Goal: Transaction & Acquisition: Purchase product/service

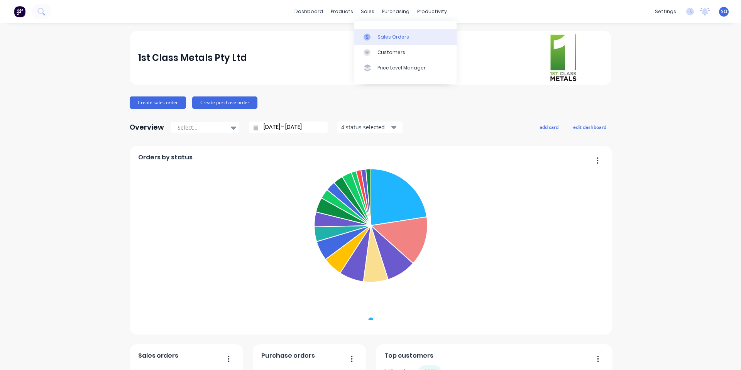
click at [373, 39] on div at bounding box center [369, 37] width 12 height 7
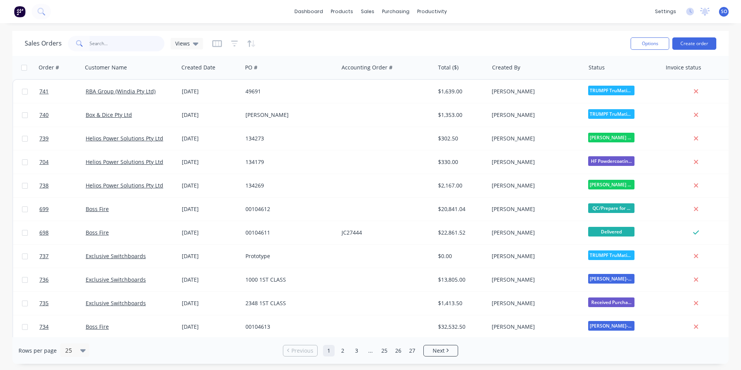
click at [120, 43] on input "text" at bounding box center [127, 43] width 75 height 15
type input "EXC"
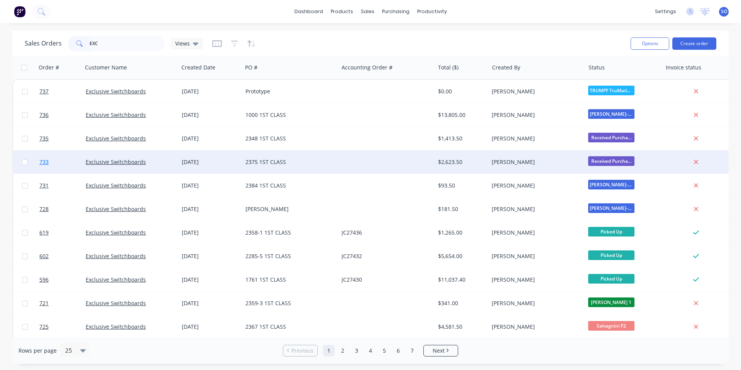
click at [74, 163] on link "733" at bounding box center [62, 161] width 46 height 23
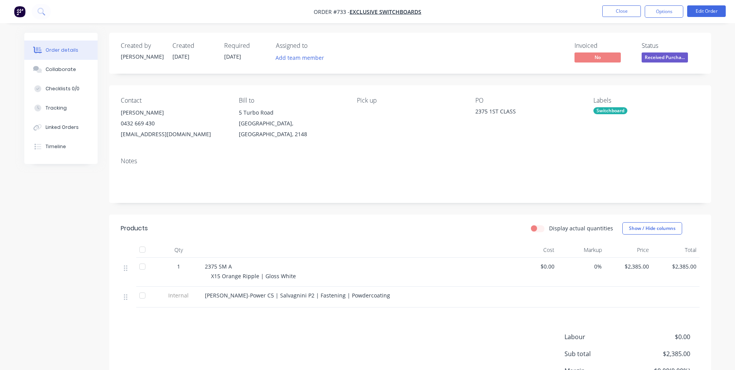
click at [653, 58] on span "Received Purcha..." at bounding box center [665, 57] width 46 height 10
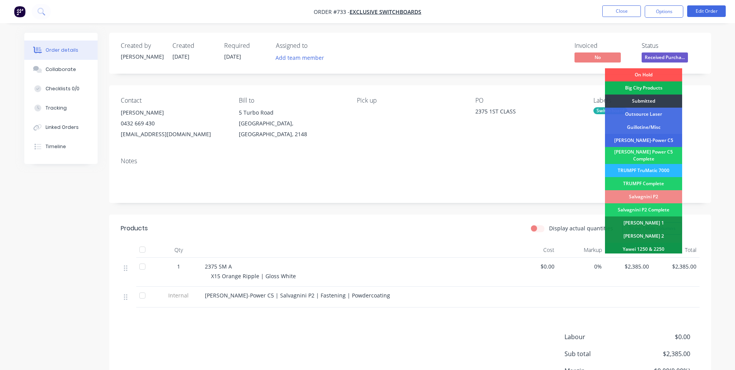
click at [654, 146] on div "[PERSON_NAME]-Power C5" at bounding box center [643, 140] width 77 height 13
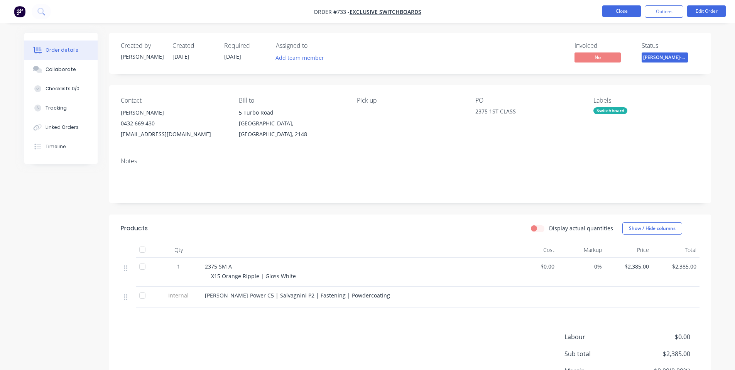
click at [629, 6] on button "Close" at bounding box center [621, 11] width 39 height 12
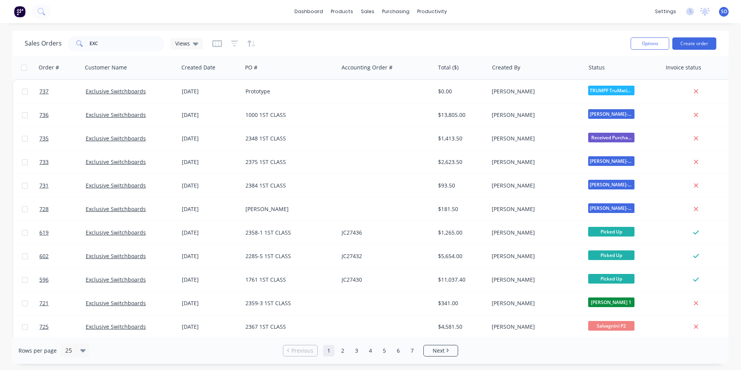
click at [384, 35] on div "Sales Orders EXC Views" at bounding box center [325, 43] width 600 height 19
drag, startPoint x: 367, startPoint y: 37, endPoint x: 358, endPoint y: 35, distance: 9.2
click at [367, 37] on icon at bounding box center [369, 37] width 7 height 7
click at [709, 42] on button "Create order" at bounding box center [694, 43] width 44 height 12
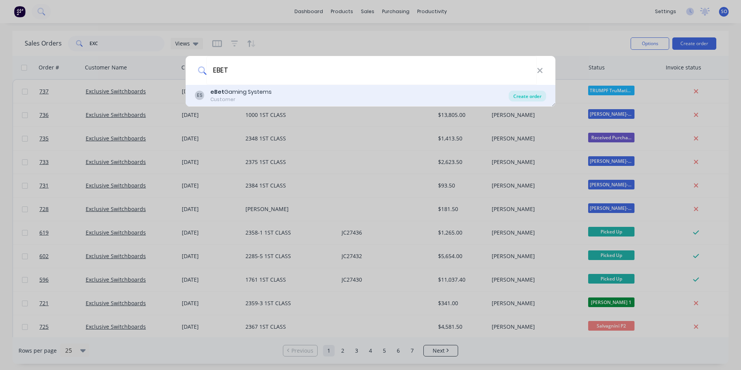
type input "EBET"
click at [519, 96] on div "Create order" at bounding box center [527, 96] width 37 height 11
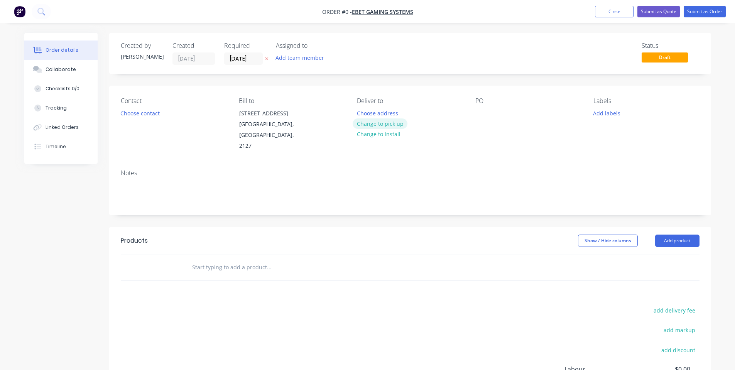
click at [367, 118] on button "Change to pick up" at bounding box center [380, 123] width 55 height 10
click at [364, 126] on button "Change to delivery" at bounding box center [381, 124] width 56 height 10
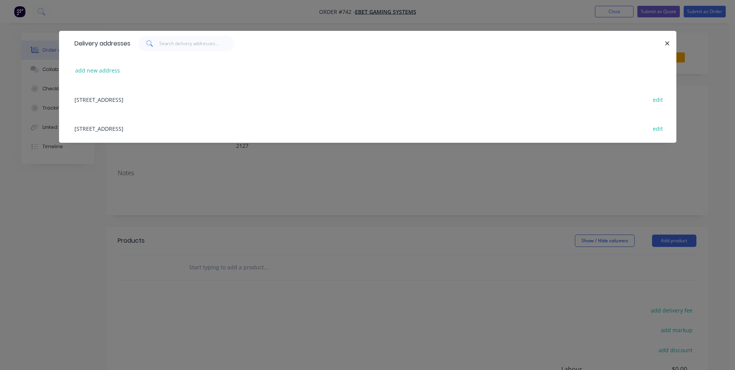
drag, startPoint x: 127, startPoint y: 101, endPoint x: 118, endPoint y: 108, distance: 11.0
click at [127, 101] on div "[STREET_ADDRESS] edit" at bounding box center [368, 99] width 594 height 29
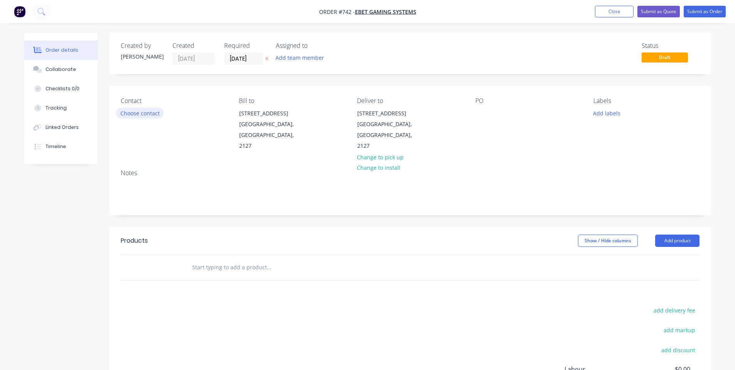
click at [133, 116] on button "Choose contact" at bounding box center [139, 113] width 47 height 10
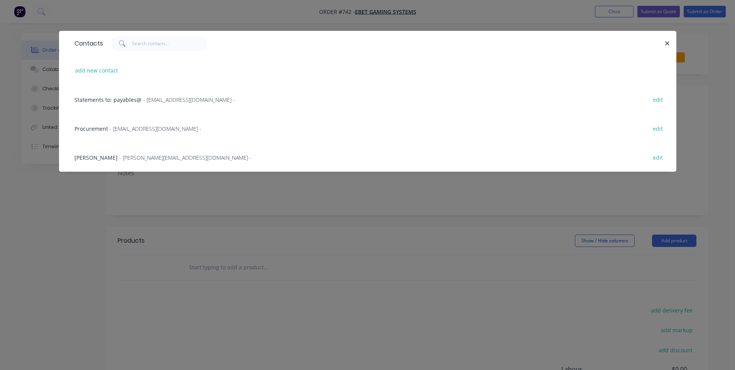
click at [136, 129] on span "- [EMAIL_ADDRESS][DOMAIN_NAME] -" at bounding box center [156, 128] width 92 height 7
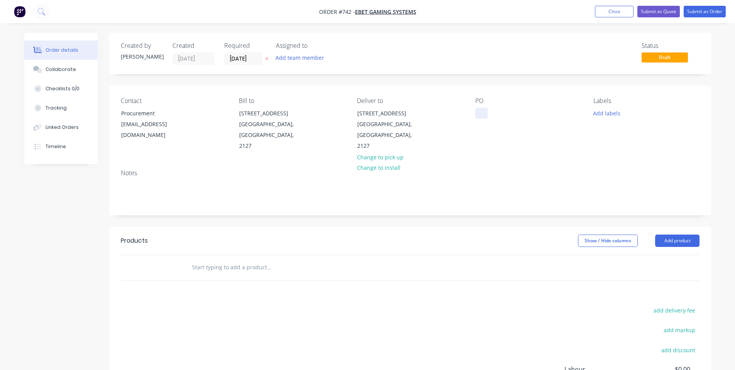
click at [487, 109] on div "PO" at bounding box center [528, 124] width 106 height 54
click at [484, 107] on div "PO" at bounding box center [528, 124] width 106 height 54
click at [482, 112] on div at bounding box center [481, 113] width 12 height 11
drag, startPoint x: 494, startPoint y: 160, endPoint x: 583, endPoint y: 117, distance: 98.0
click at [498, 169] on div "Notes" at bounding box center [410, 172] width 579 height 7
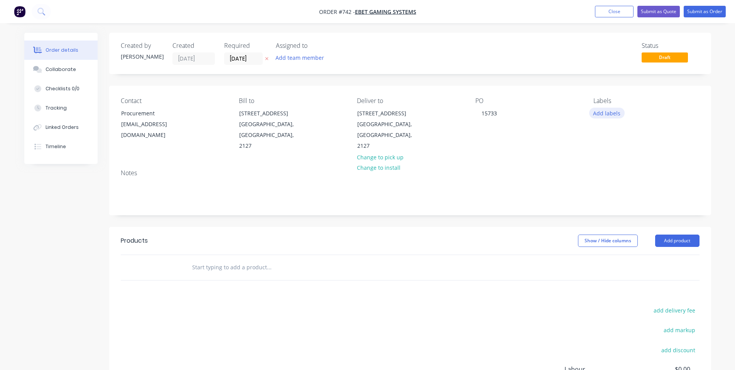
click at [605, 117] on button "Add labels" at bounding box center [606, 113] width 35 height 10
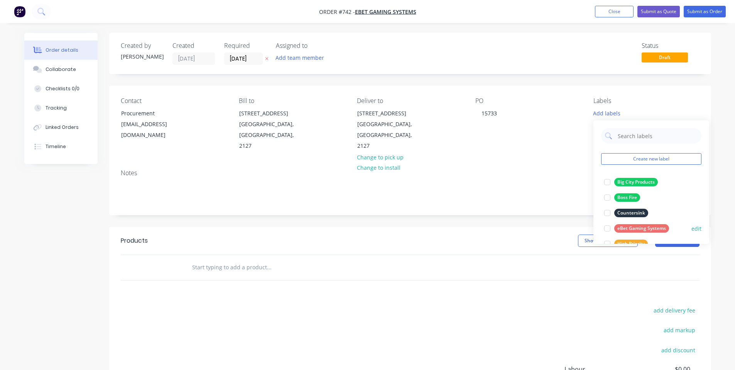
click at [619, 228] on div "eBet Gaming Systems" at bounding box center [641, 228] width 55 height 8
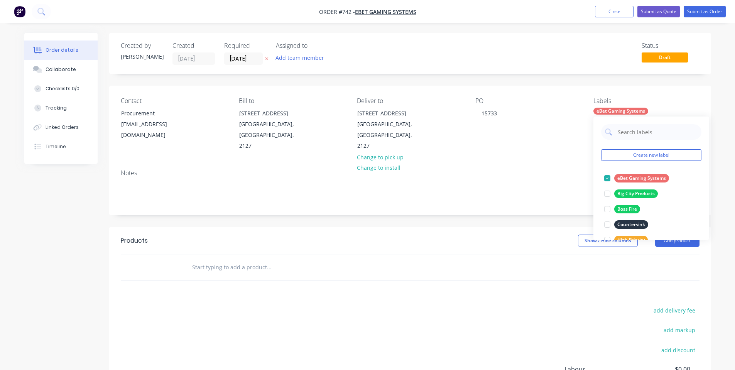
click at [505, 169] on div "Notes" at bounding box center [410, 172] width 579 height 7
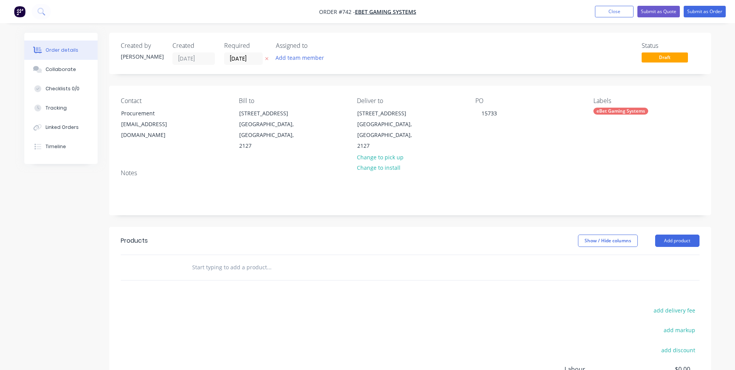
click at [240, 260] on input "text" at bounding box center [269, 267] width 154 height 15
type input "m"
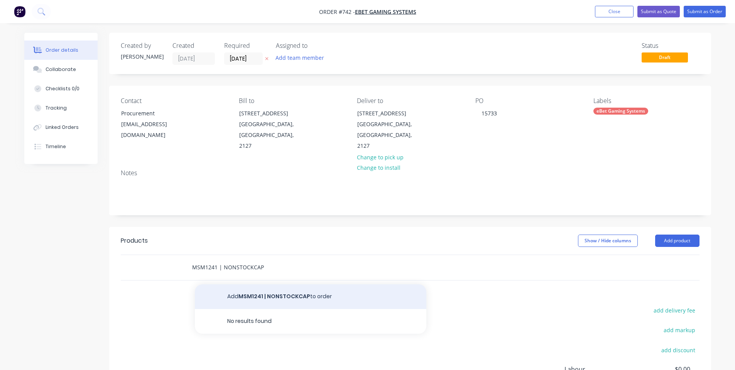
type input "MSM1241 | NONSTOCKCAP"
click at [237, 284] on button "Add MSM1241 | NONSTOCKCAP to order" at bounding box center [310, 296] width 231 height 25
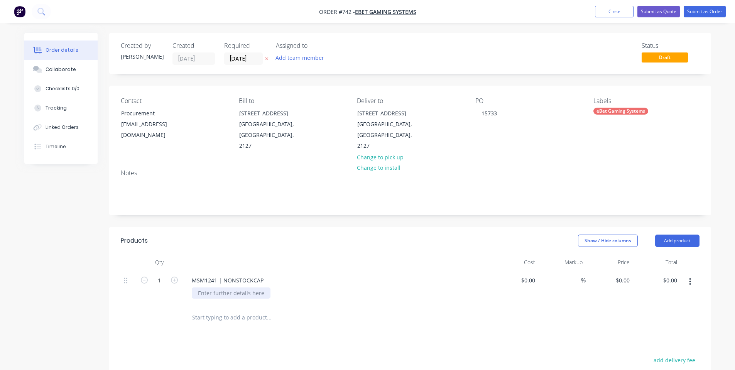
drag, startPoint x: 235, startPoint y: 282, endPoint x: 217, endPoint y: 280, distance: 17.4
click at [235, 287] on div at bounding box center [231, 292] width 79 height 11
click at [400, 311] on div at bounding box center [301, 317] width 231 height 15
click at [621, 275] on div "0 $0.00" at bounding box center [622, 280] width 21 height 11
type input "$400.00"
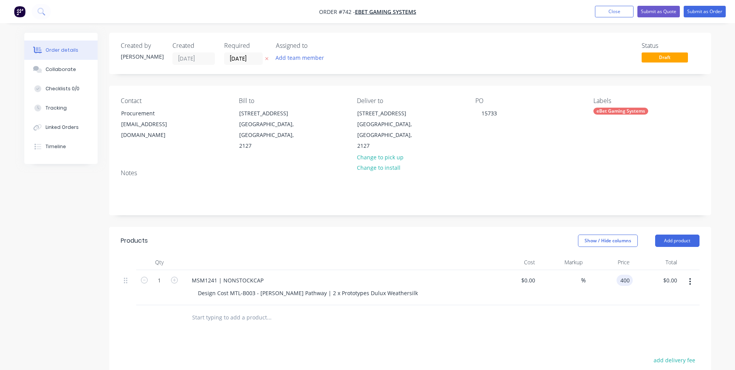
type input "$400.00"
click at [475, 305] on div at bounding box center [410, 317] width 579 height 25
click at [703, 14] on button "Submit as Order" at bounding box center [705, 12] width 42 height 12
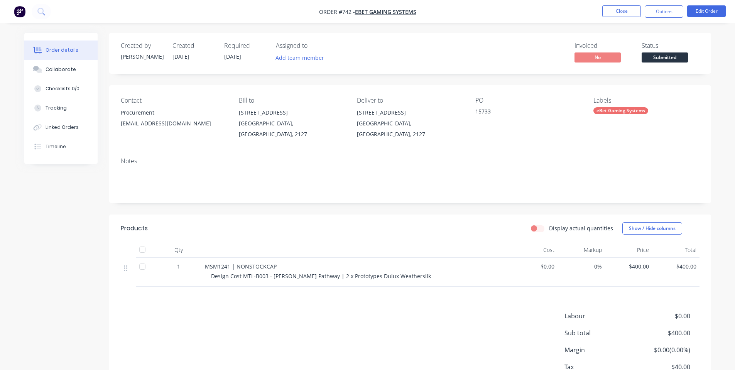
click at [675, 55] on span "Submitted" at bounding box center [665, 57] width 46 height 10
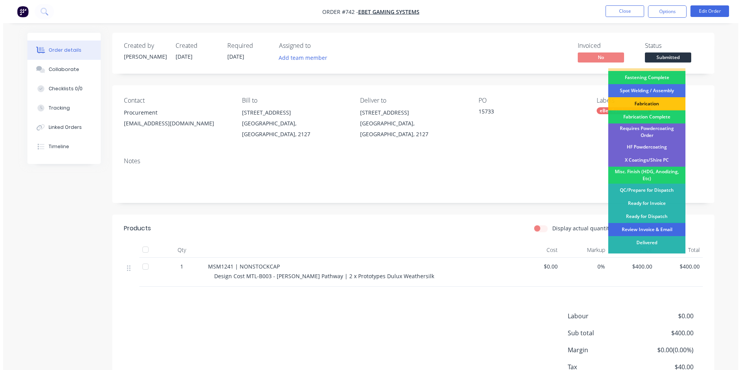
scroll to position [216, 0]
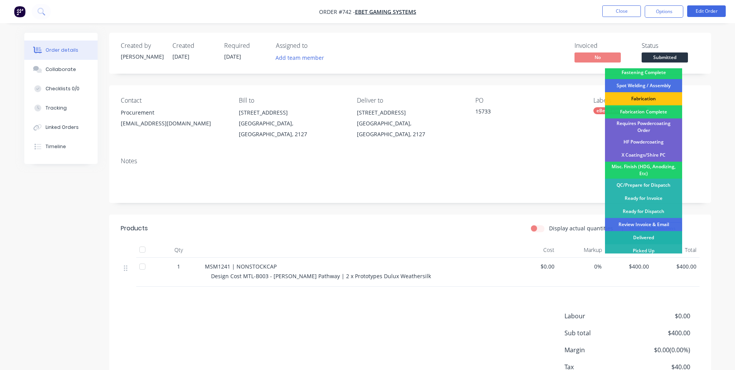
click at [646, 235] on div "Delivered" at bounding box center [643, 237] width 77 height 13
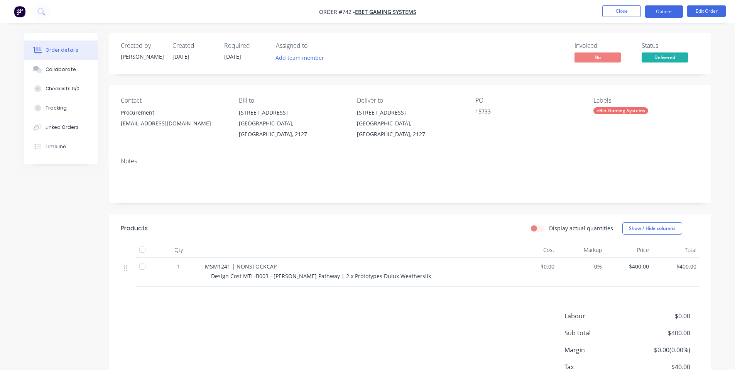
click at [656, 14] on button "Options" at bounding box center [664, 11] width 39 height 12
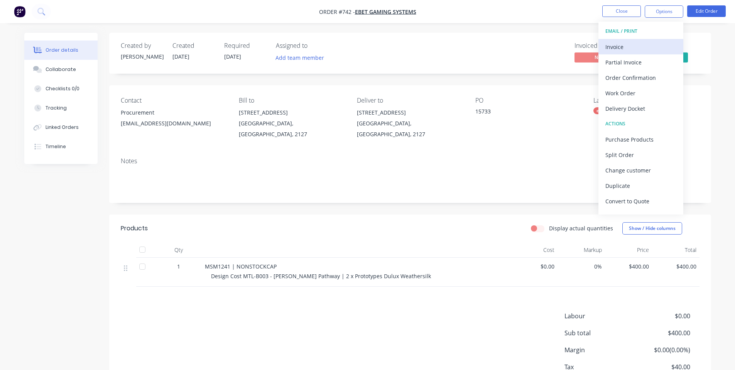
click at [651, 41] on button "Invoice" at bounding box center [640, 46] width 85 height 15
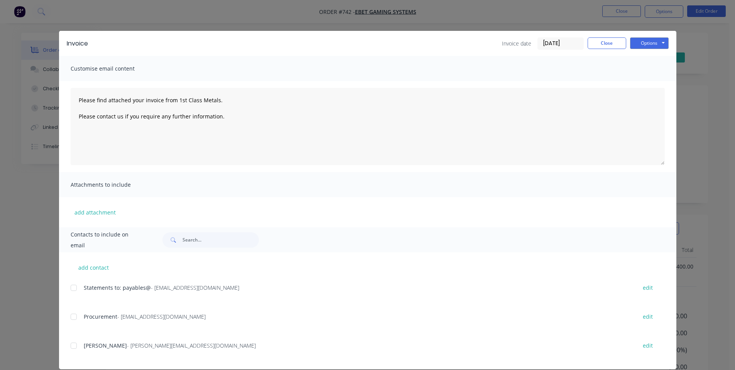
click at [71, 288] on div at bounding box center [73, 287] width 15 height 15
click at [70, 319] on div at bounding box center [73, 316] width 15 height 15
click at [634, 47] on button "Options" at bounding box center [649, 43] width 39 height 12
click at [635, 80] on button "Email" at bounding box center [654, 82] width 49 height 13
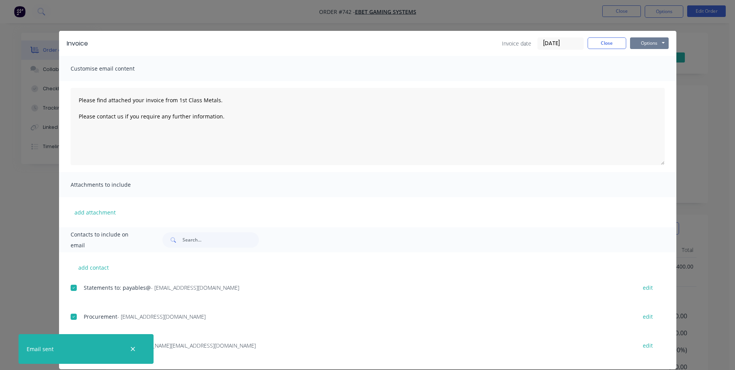
click at [652, 44] on button "Options" at bounding box center [649, 43] width 39 height 12
click at [656, 58] on button "Preview" at bounding box center [654, 57] width 49 height 13
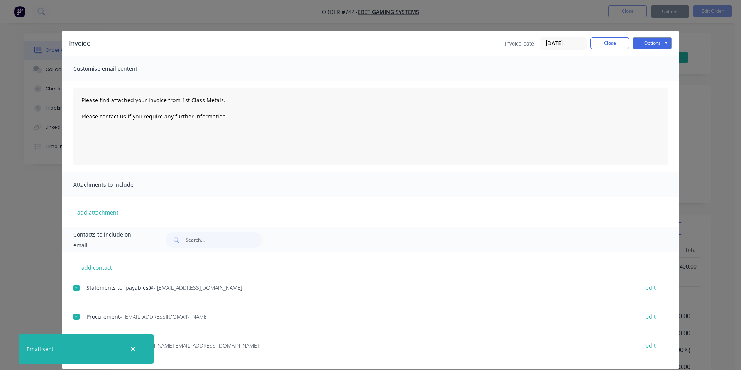
type textarea "Please find attached your invoice from 1st Class Metals. Please contact us if y…"
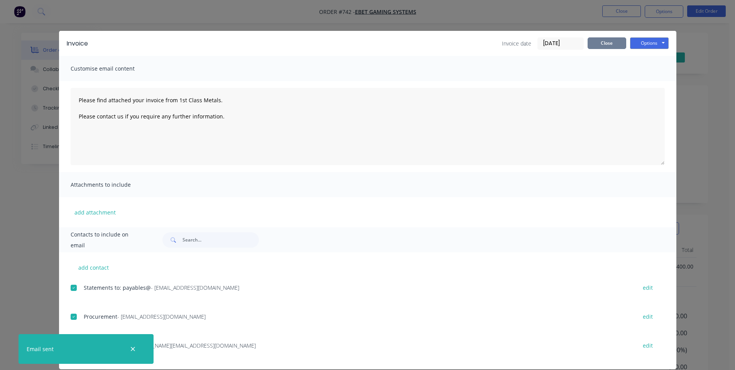
click at [596, 42] on button "Close" at bounding box center [607, 43] width 39 height 12
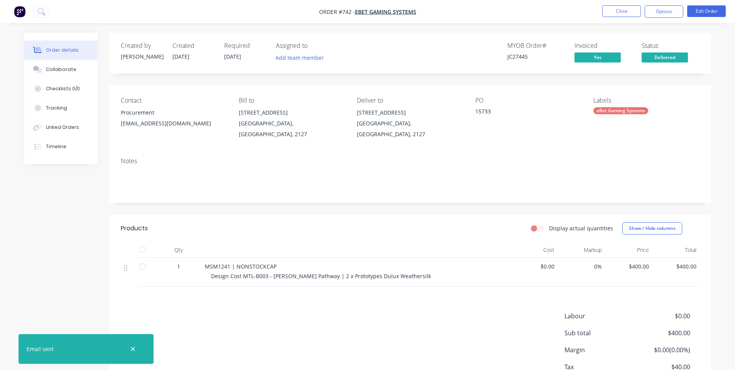
click at [329, 39] on div "Created by [PERSON_NAME] Created [DATE] Required [DATE] Assigned to Add team me…" at bounding box center [410, 53] width 602 height 41
click at [623, 11] on button "Close" at bounding box center [621, 11] width 39 height 12
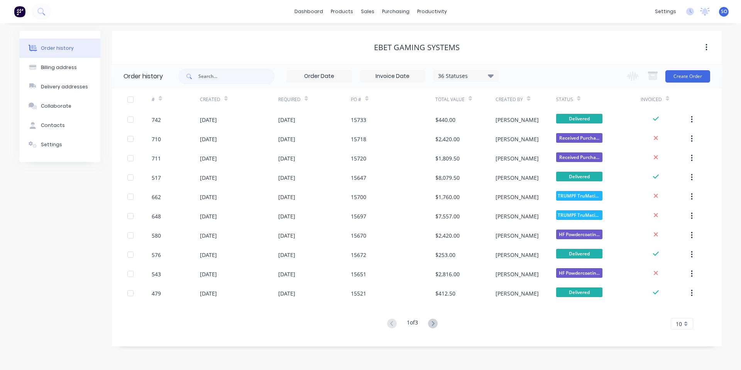
click at [242, 32] on div "eBet Gaming Systems" at bounding box center [417, 47] width 610 height 33
click at [288, 29] on div "Order history Billing address Delivery addresses Collaborate Contacts Settings …" at bounding box center [370, 196] width 741 height 347
click at [390, 25] on div "Purchase Orders Suppliers" at bounding box center [428, 44] width 102 height 47
click at [394, 31] on link "Purchase Orders" at bounding box center [428, 36] width 102 height 15
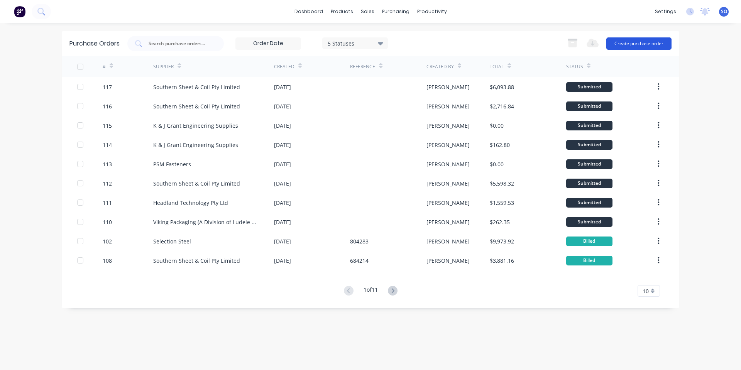
click at [634, 46] on button "Create purchase order" at bounding box center [638, 43] width 65 height 12
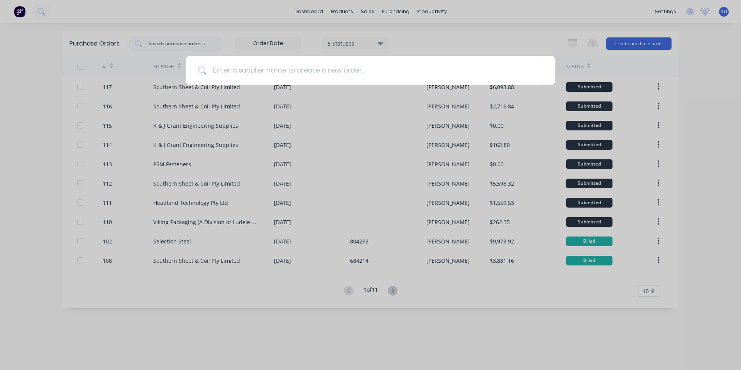
click at [275, 199] on div at bounding box center [370, 185] width 741 height 370
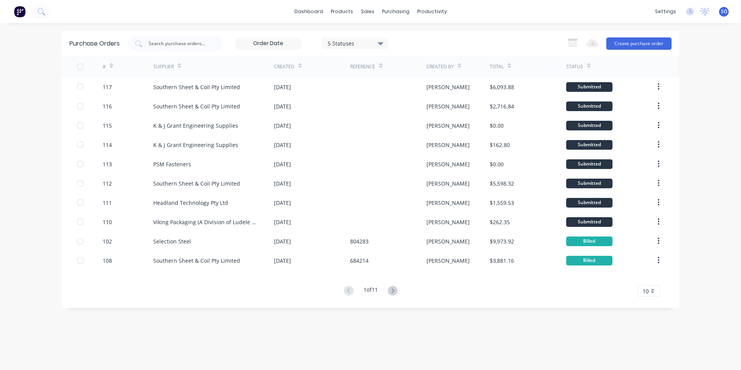
click at [463, 52] on div "Purchase Orders 5 Statuses 5 Statuses Export to Excel (XLSX) Create purchase or…" at bounding box center [370, 43] width 617 height 25
click at [611, 43] on button "Create purchase order" at bounding box center [638, 43] width 65 height 12
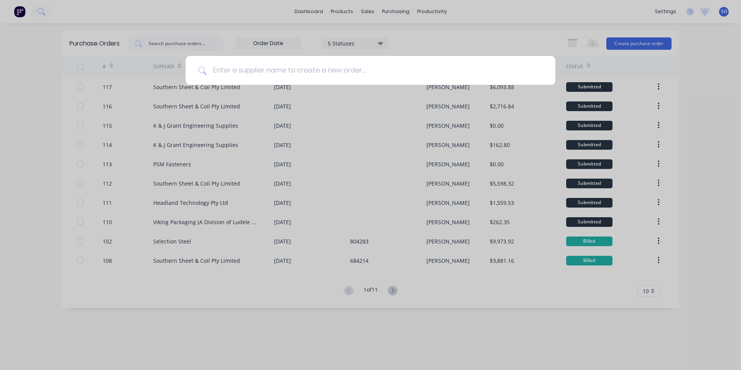
click at [306, 75] on input at bounding box center [374, 70] width 336 height 29
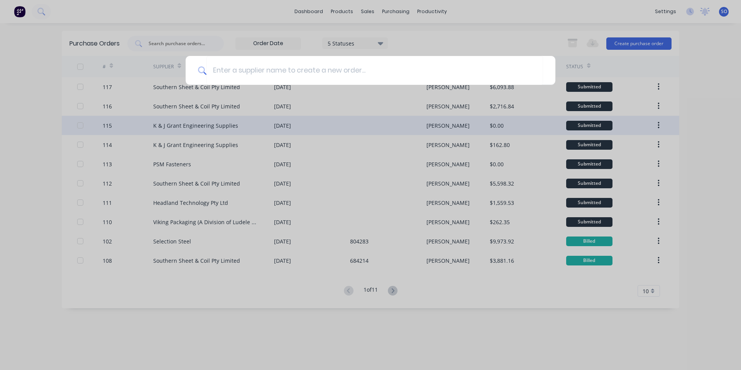
click at [289, 131] on div at bounding box center [370, 185] width 741 height 370
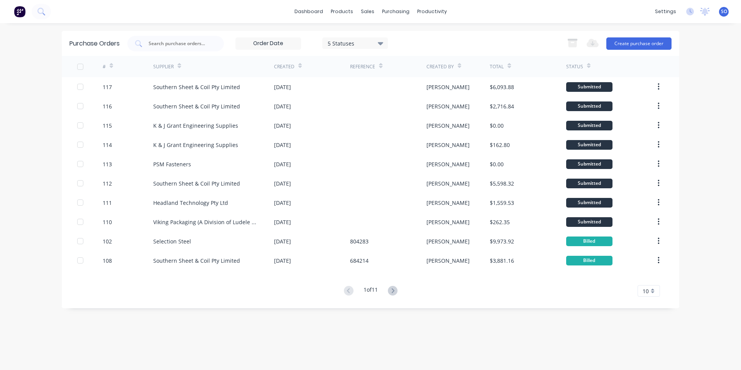
click at [635, 35] on div "Purchase Orders 5 Statuses 5 Statuses Export to Excel (XLSX) Create purchase or…" at bounding box center [370, 43] width 617 height 25
click at [637, 42] on button "Create purchase order" at bounding box center [638, 43] width 65 height 12
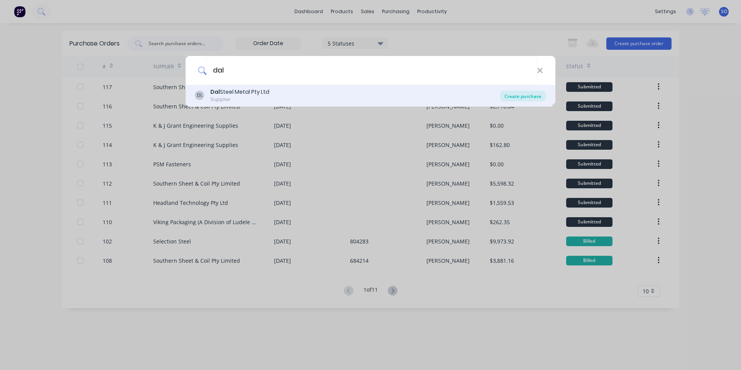
type input "dal"
click at [534, 97] on div "Create purchase" at bounding box center [523, 96] width 46 height 11
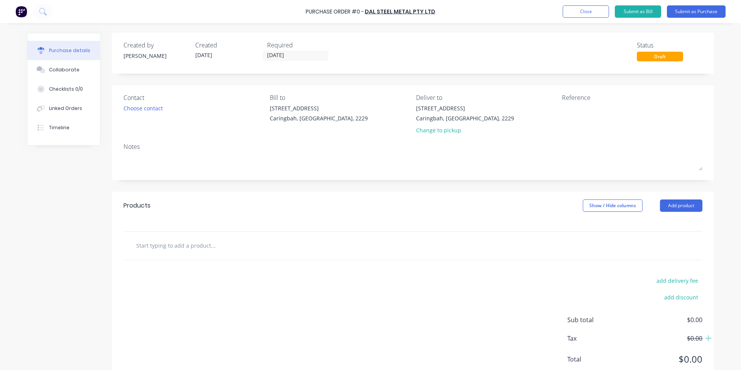
click at [219, 201] on div "Products Show / Hide columns Add product" at bounding box center [413, 206] width 602 height 28
drag, startPoint x: 201, startPoint y: 248, endPoint x: 208, endPoint y: 230, distance: 20.1
click at [201, 248] on input "text" at bounding box center [213, 245] width 154 height 15
drag, startPoint x: 215, startPoint y: 215, endPoint x: 221, endPoint y: 215, distance: 5.8
click at [216, 215] on div "Products Show / Hide columns Add product" at bounding box center [413, 206] width 602 height 28
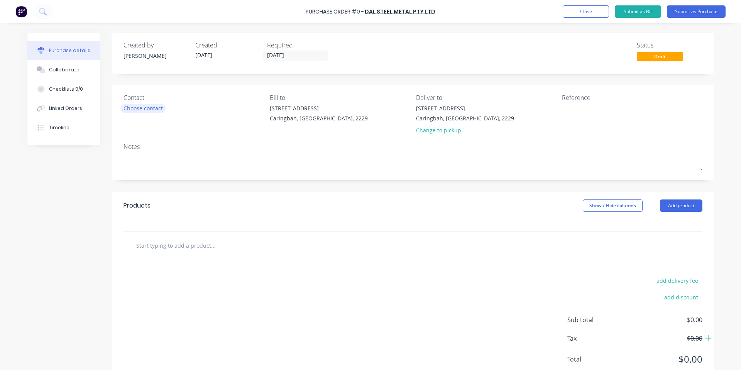
click at [129, 106] on div "Choose contact" at bounding box center [142, 108] width 39 height 8
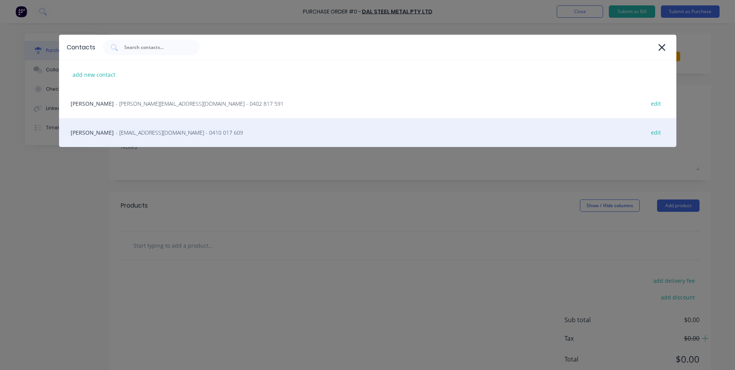
click at [164, 128] on div "[PERSON_NAME] - [EMAIL_ADDRESS][DOMAIN_NAME] - 0410 017 609 edit" at bounding box center [367, 132] width 617 height 29
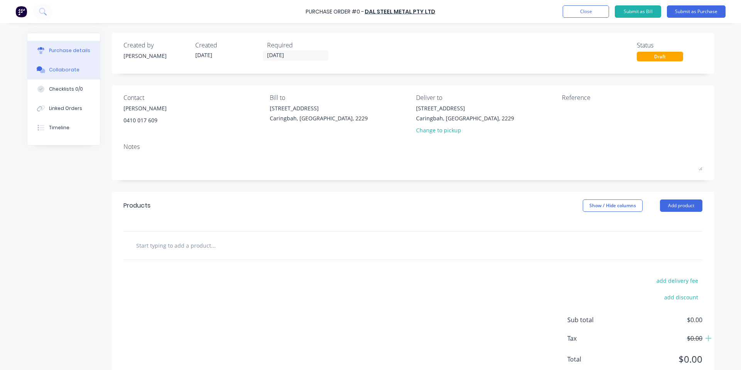
click at [41, 69] on icon at bounding box center [41, 69] width 9 height 7
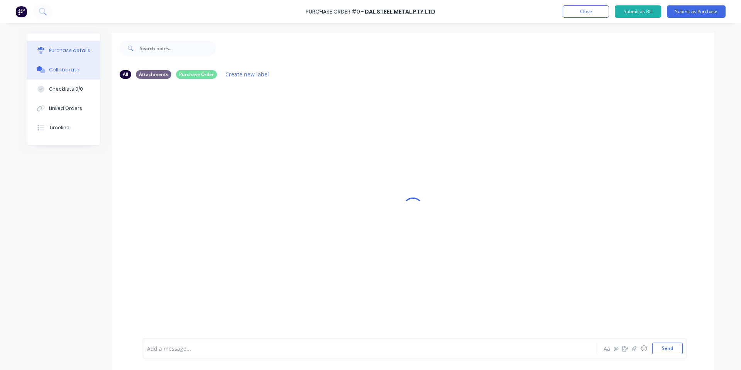
click at [51, 46] on button "Purchase details" at bounding box center [63, 50] width 73 height 19
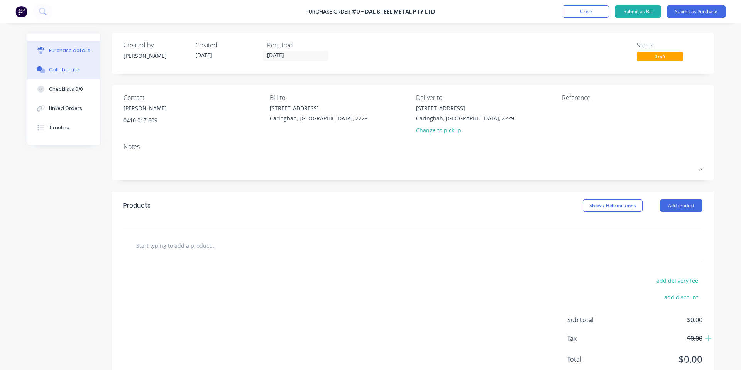
click at [59, 64] on button "Collaborate" at bounding box center [63, 69] width 73 height 19
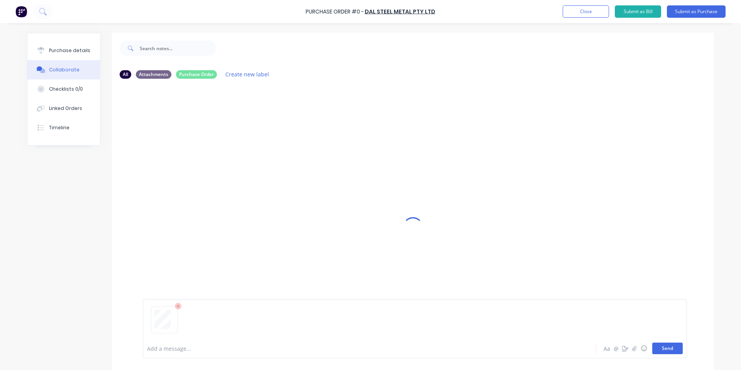
click at [665, 345] on button "Send" at bounding box center [667, 349] width 30 height 12
click at [58, 50] on div "Purchase details" at bounding box center [69, 50] width 41 height 7
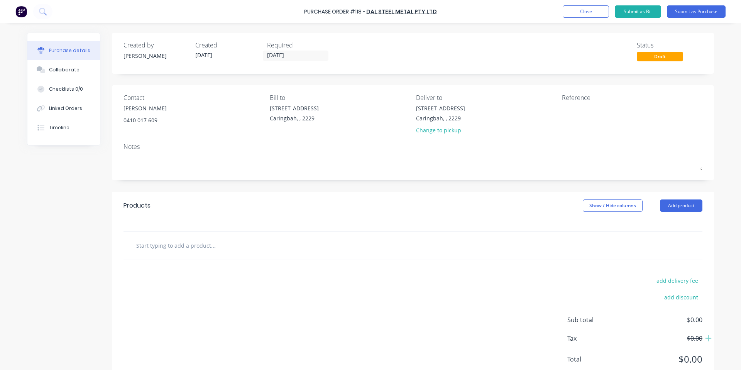
click at [172, 251] on input "text" at bounding box center [213, 245] width 154 height 15
click at [164, 255] on div at bounding box center [412, 245] width 579 height 28
click at [169, 245] on input "text" at bounding box center [213, 245] width 154 height 15
type input "3"
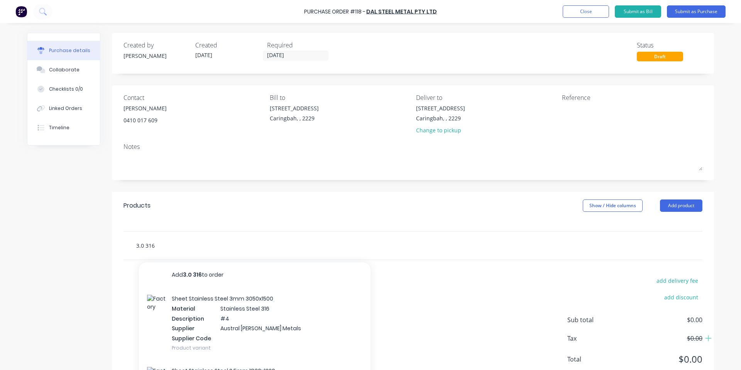
drag, startPoint x: 171, startPoint y: 243, endPoint x: 63, endPoint y: 217, distance: 111.3
click at [63, 217] on div "Created by [PERSON_NAME] Created [DATE] Required [DATE] Status Draft Contact [P…" at bounding box center [370, 210] width 687 height 354
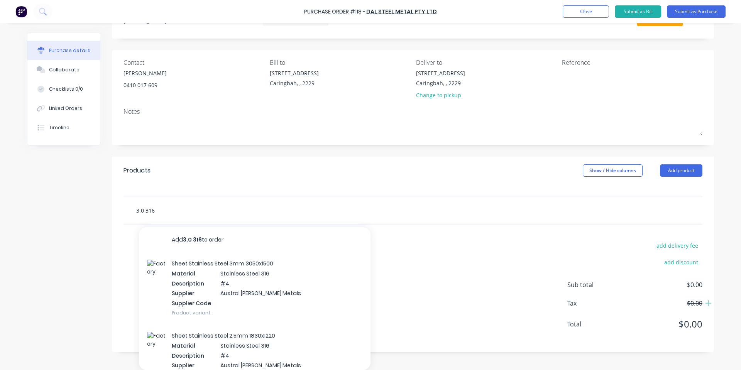
type input "3"
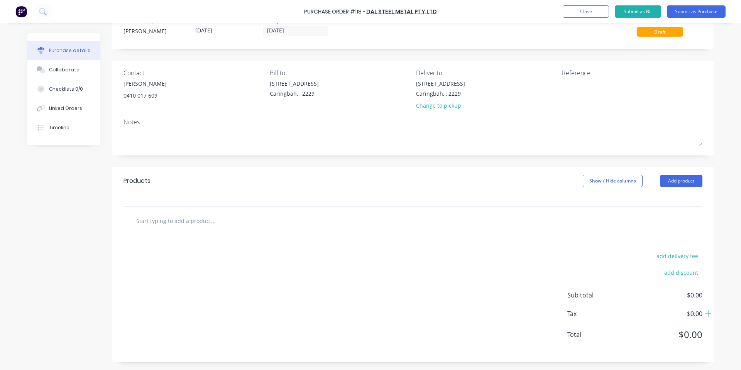
scroll to position [25, 0]
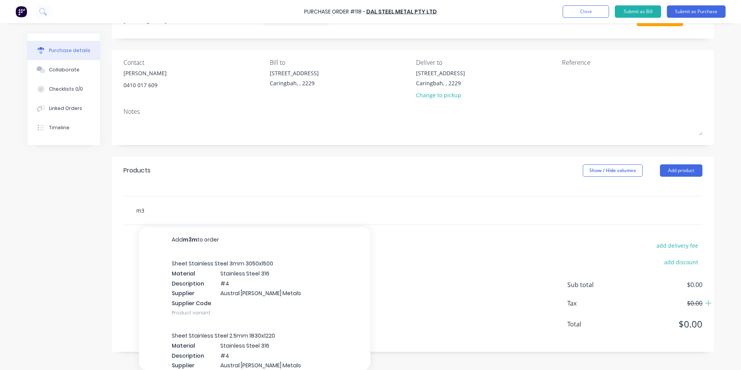
type input "m"
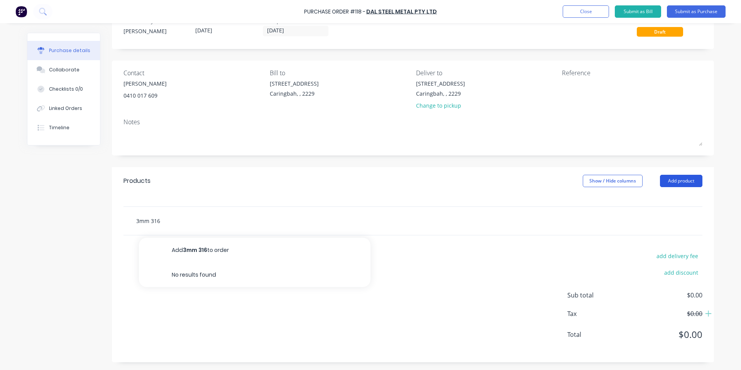
type input "3mm 316"
click at [695, 175] on button "Add product" at bounding box center [681, 181] width 42 height 12
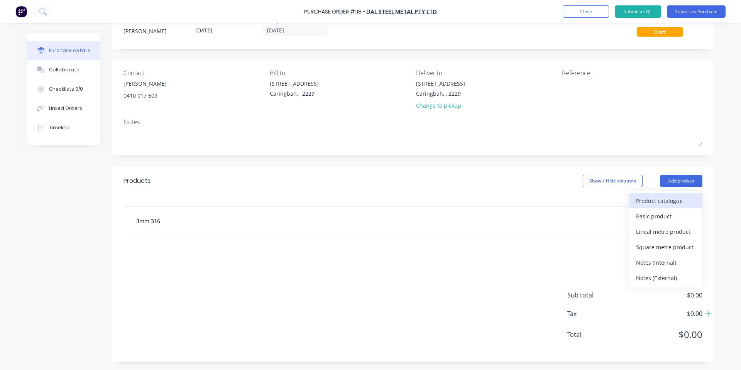
click at [678, 199] on div "Product catalogue" at bounding box center [665, 200] width 59 height 11
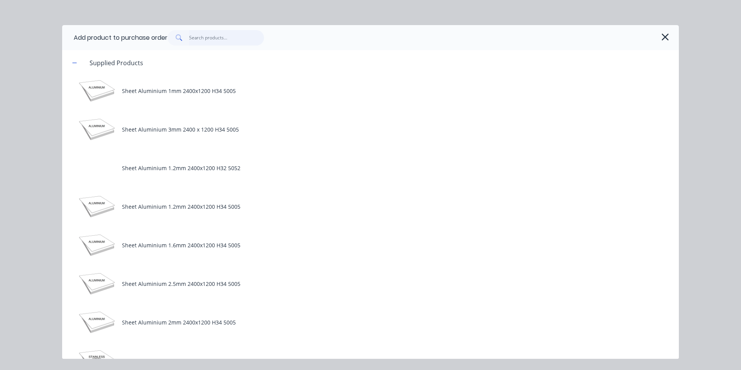
click at [212, 38] on input "text" at bounding box center [226, 37] width 75 height 15
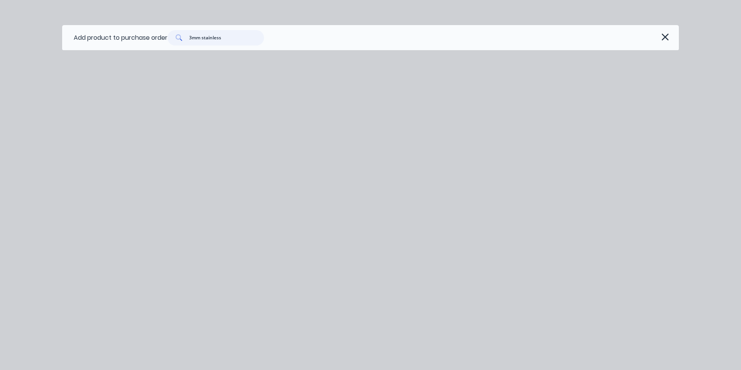
drag, startPoint x: 228, startPoint y: 38, endPoint x: 211, endPoint y: 34, distance: 17.2
click at [216, 34] on input "3mm stainless" at bounding box center [226, 37] width 75 height 15
click at [201, 39] on input "3mm stainless" at bounding box center [226, 37] width 75 height 15
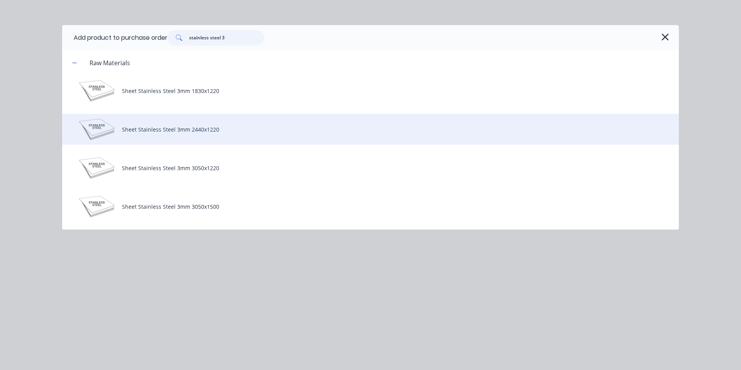
type input "stainless steel 3"
click at [213, 134] on div "Sheet Stainless Steel 3mm 2440x1220" at bounding box center [370, 129] width 617 height 31
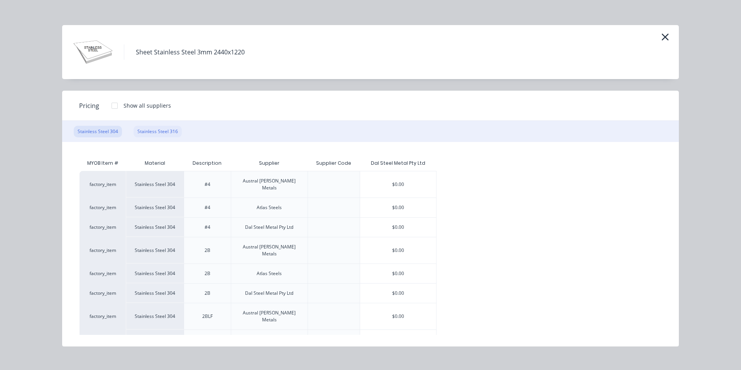
click at [162, 133] on div "Stainless Steel 316" at bounding box center [157, 132] width 48 height 12
click at [402, 284] on div "$0.00" at bounding box center [398, 293] width 76 height 19
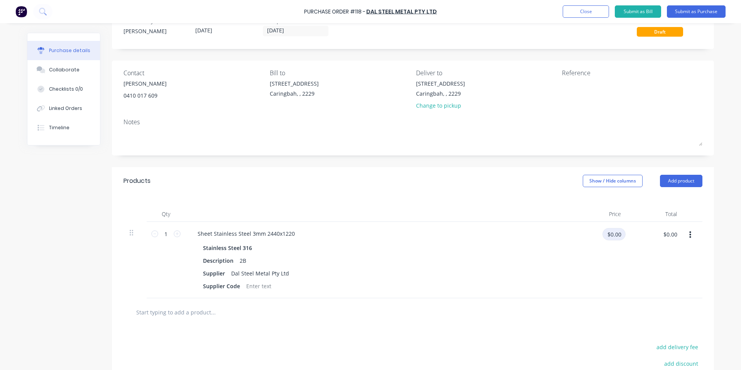
click at [610, 234] on input "$0.00" at bounding box center [613, 234] width 23 height 12
type input "$515.00"
click at [462, 190] on div "Products Show / Hide columns Add product" at bounding box center [413, 181] width 602 height 28
click at [666, 177] on button "Add product" at bounding box center [681, 181] width 42 height 12
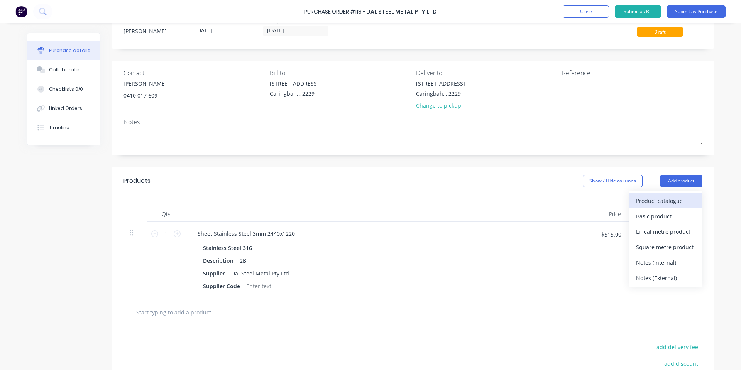
click at [659, 201] on div "Product catalogue" at bounding box center [665, 200] width 59 height 11
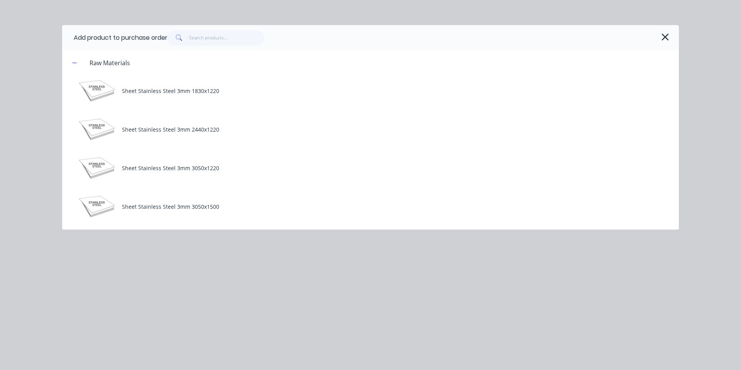
drag, startPoint x: 188, startPoint y: 41, endPoint x: 202, endPoint y: 34, distance: 16.0
click at [188, 41] on span at bounding box center [178, 37] width 22 height 15
click at [206, 30] on input "text" at bounding box center [226, 37] width 75 height 15
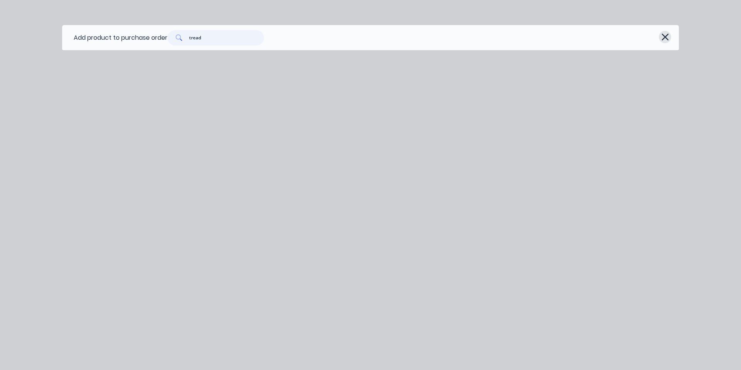
type input "tread"
click at [662, 34] on icon "button" at bounding box center [665, 37] width 8 height 11
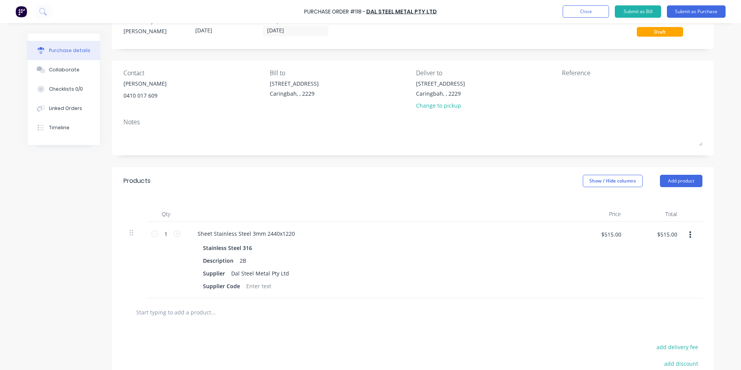
click at [194, 306] on input "text" at bounding box center [213, 311] width 154 height 15
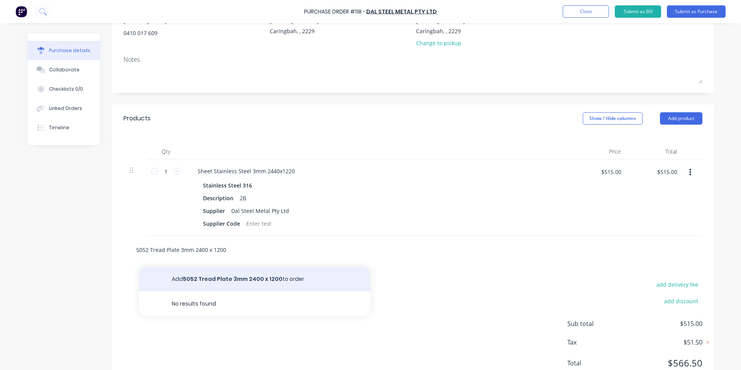
scroll to position [116, 0]
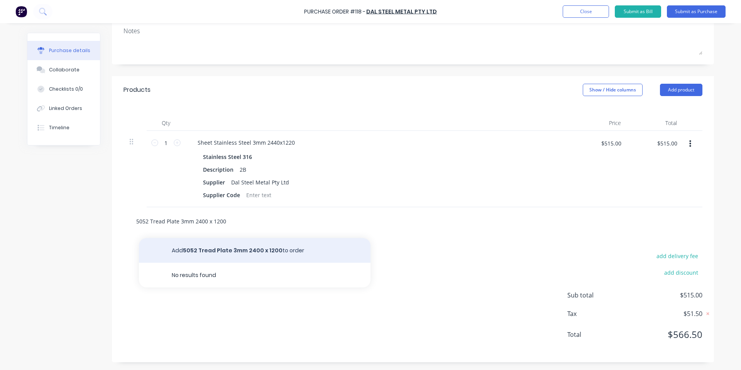
type input "5052 Tread Plate 3mm 2400 x 1200"
click at [225, 249] on button "Add 5052 Tread Plate 3mm 2400 x 1200 to order" at bounding box center [254, 250] width 231 height 25
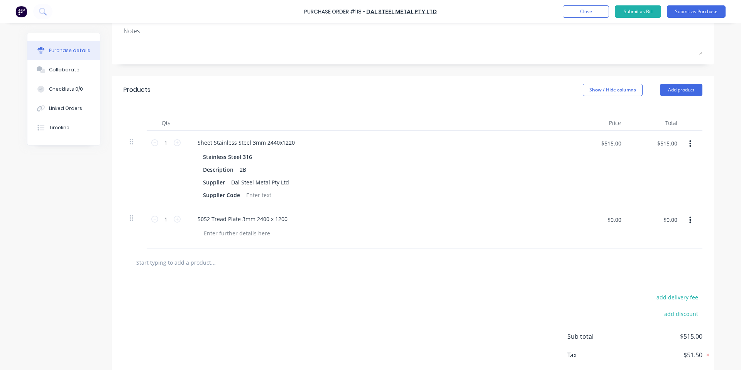
click at [200, 264] on input "text" at bounding box center [213, 262] width 154 height 15
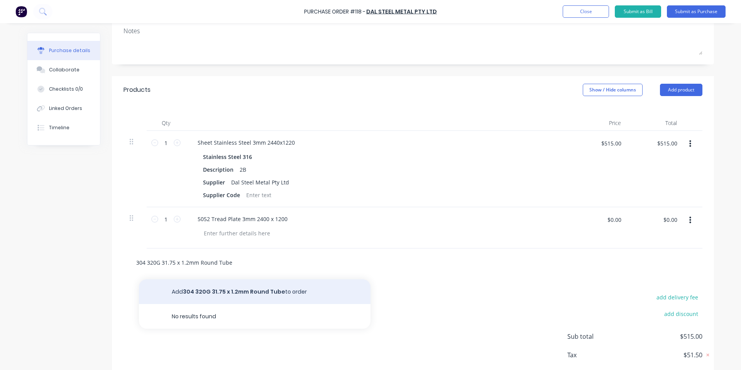
type input "304 320G 31.75 x 1.2mm Round Tube"
click at [207, 298] on button "Add 304 320G 31.75 x 1.2mm Round Tube to order" at bounding box center [254, 291] width 231 height 25
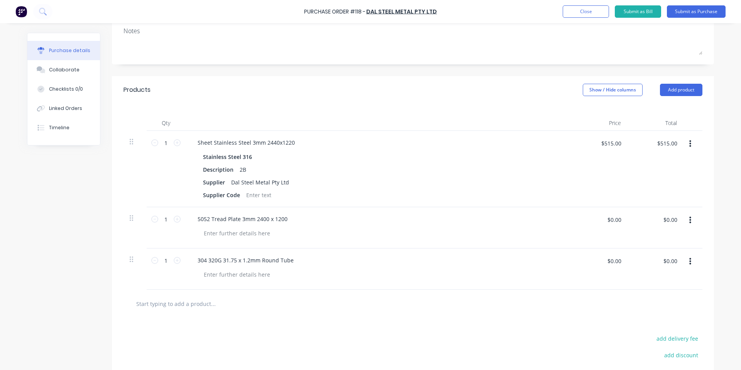
click at [238, 298] on input "text" at bounding box center [213, 303] width 154 height 15
drag, startPoint x: 219, startPoint y: 260, endPoint x: 181, endPoint y: 260, distance: 37.8
click at [181, 260] on div "1 1 304 320G 31.75 x 1.2mm Round Tube $0.00 $0.00 $0.00 $0.00" at bounding box center [412, 268] width 579 height 41
copy div "304 320G"
click at [276, 312] on div at bounding box center [412, 304] width 579 height 28
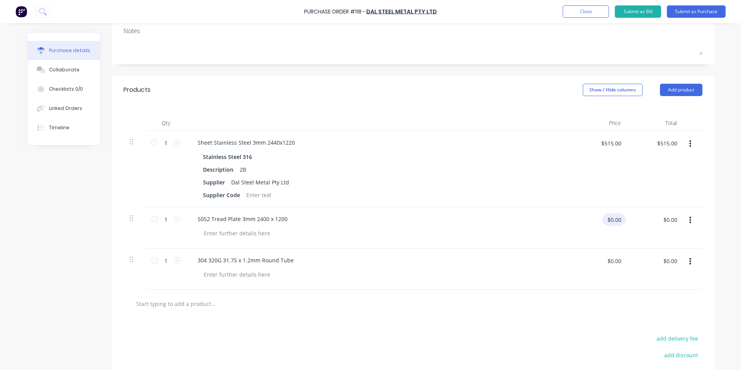
click at [615, 221] on input "$0.00" at bounding box center [613, 219] width 23 height 12
type input "$178.00"
click at [618, 264] on input "$0.00" at bounding box center [613, 261] width 23 height 12
type input "$5.40"
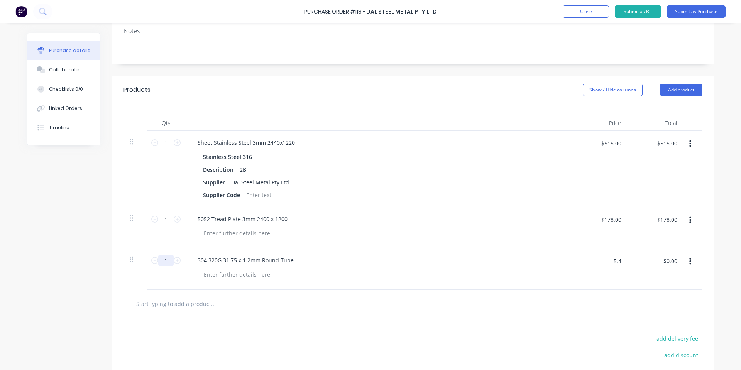
type input "$5.40"
click at [162, 258] on input "1" at bounding box center [165, 261] width 15 height 12
type input "12"
type input "$64.80"
type input "12"
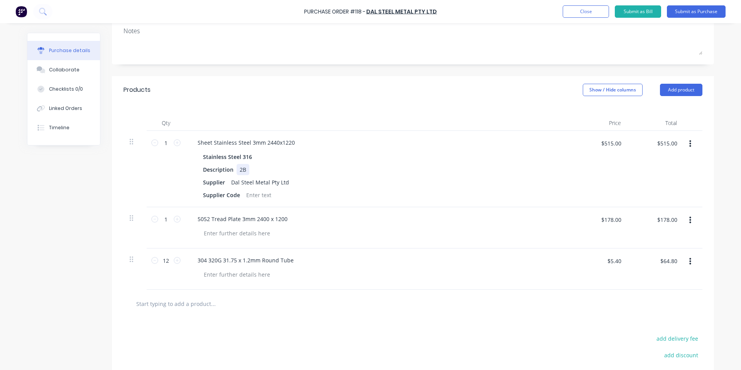
click at [439, 169] on div "Description 2B" at bounding box center [376, 169] width 353 height 11
click at [292, 260] on div "304 320G 31.75 x 1.2mm Round Tube" at bounding box center [245, 260] width 108 height 11
click at [115, 297] on div at bounding box center [413, 304] width 602 height 28
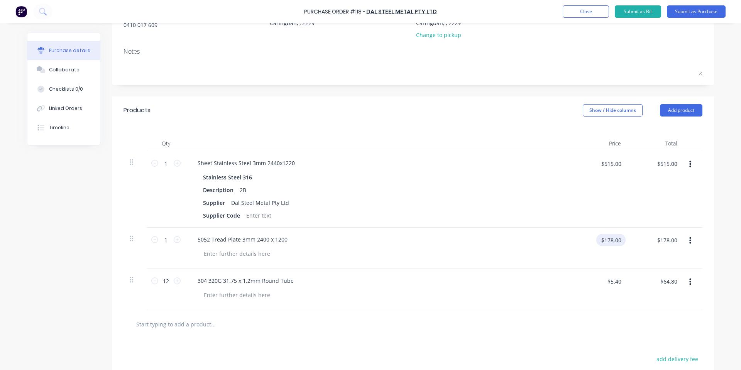
scroll to position [198, 0]
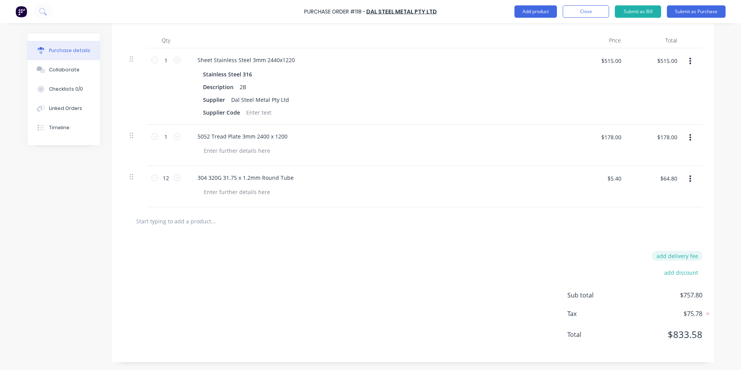
click at [664, 252] on button "add delivery fee" at bounding box center [677, 256] width 51 height 10
type input "$85.00"
click at [431, 301] on div "Delivery fee $85.00 add discount Sub total $842.80 Tax $84.28 Total $927.08" at bounding box center [413, 299] width 602 height 128
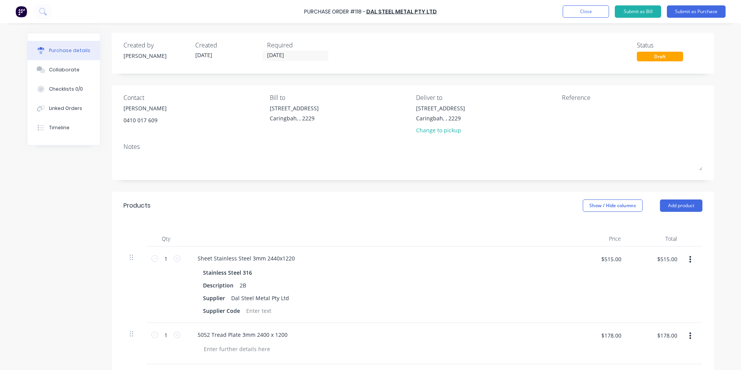
click at [282, 48] on div "Required" at bounding box center [300, 45] width 66 height 9
click at [284, 53] on input "[DATE]" at bounding box center [295, 56] width 65 height 10
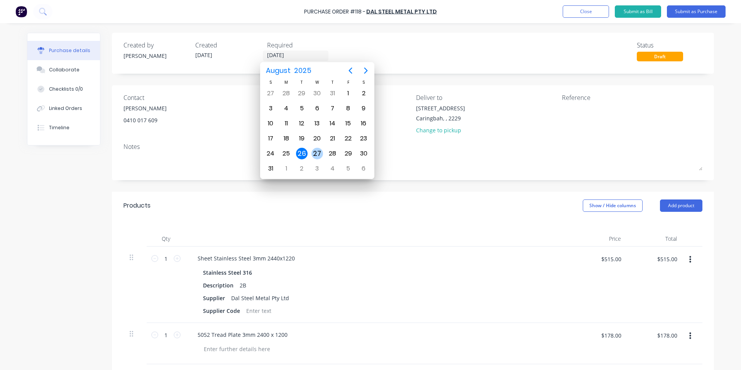
click at [311, 155] on div "27" at bounding box center [317, 154] width 12 height 12
type input "[DATE]"
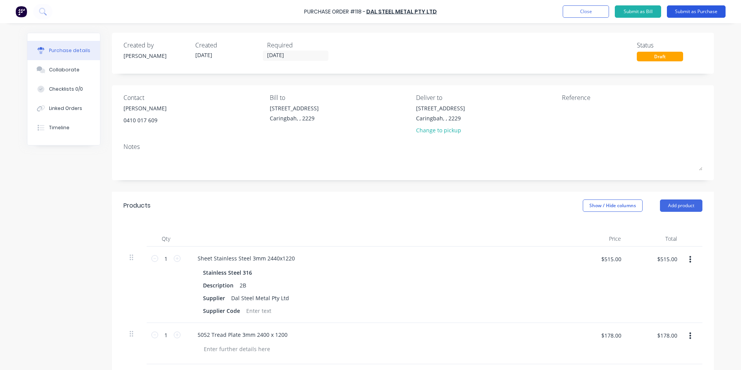
drag, startPoint x: 698, startPoint y: 10, endPoint x: 701, endPoint y: 17, distance: 7.4
click at [698, 12] on button "Submit as Purchase" at bounding box center [696, 11] width 59 height 12
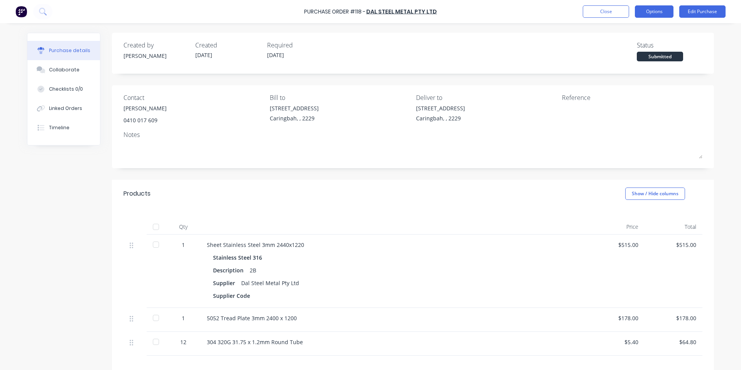
click at [666, 8] on button "Options" at bounding box center [654, 11] width 39 height 12
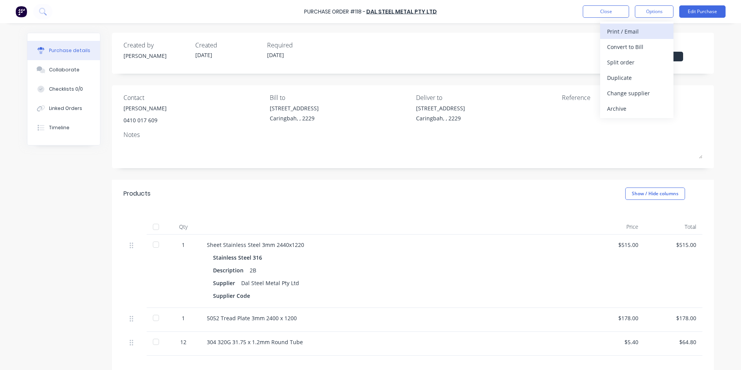
click at [624, 34] on div "Print / Email" at bounding box center [636, 31] width 59 height 11
click at [606, 50] on button "With pricing" at bounding box center [636, 46] width 73 height 15
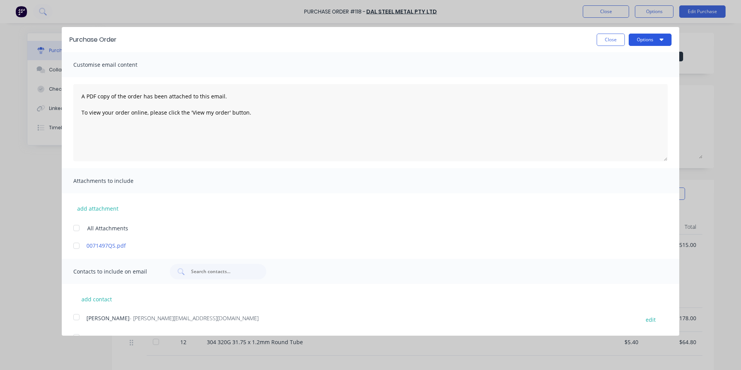
click at [651, 42] on button "Options" at bounding box center [650, 40] width 43 height 12
click at [633, 63] on div "Print" at bounding box center [634, 59] width 59 height 11
click at [608, 43] on button "Close" at bounding box center [610, 40] width 28 height 12
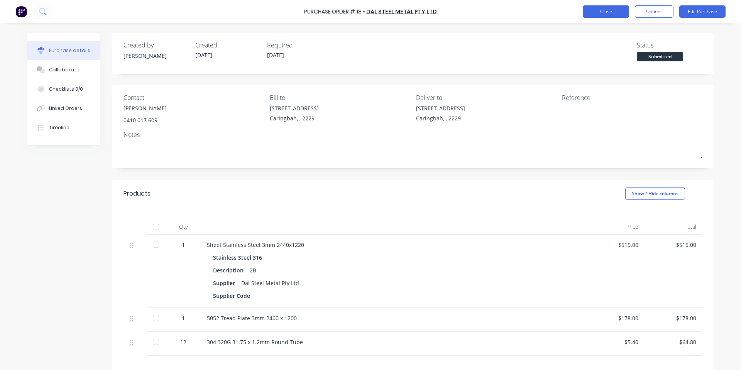
click at [601, 7] on button "Close" at bounding box center [606, 11] width 46 height 12
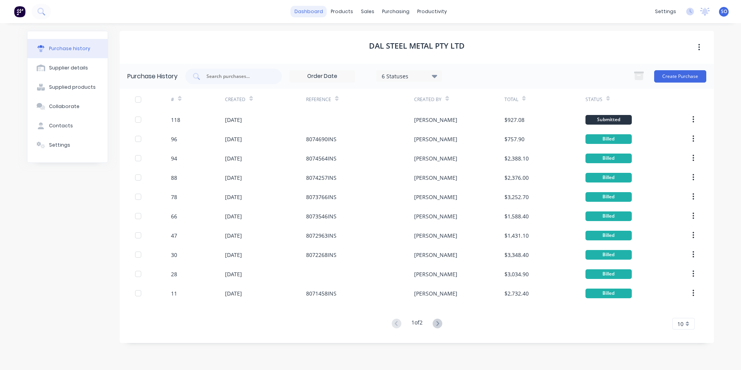
click at [309, 14] on link "dashboard" at bounding box center [309, 12] width 36 height 12
